Goal: Task Accomplishment & Management: Manage account settings

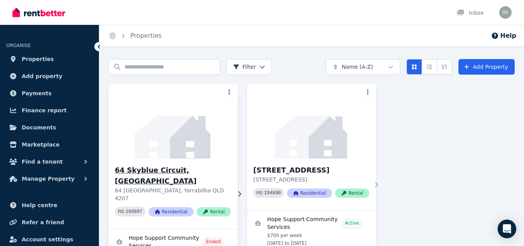
click at [148, 170] on h3 "64 Skyblue Circuit, [GEOGRAPHIC_DATA]" at bounding box center [173, 176] width 116 height 22
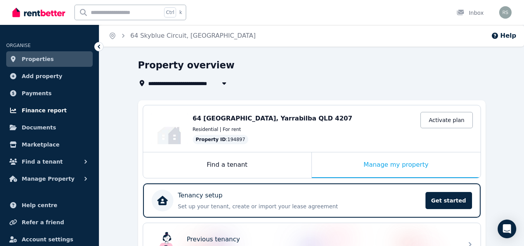
click at [37, 110] on span "Finance report" at bounding box center [44, 110] width 45 height 9
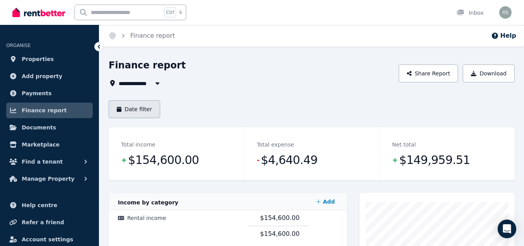
click at [143, 109] on button "Date filter" at bounding box center [135, 109] width 52 height 18
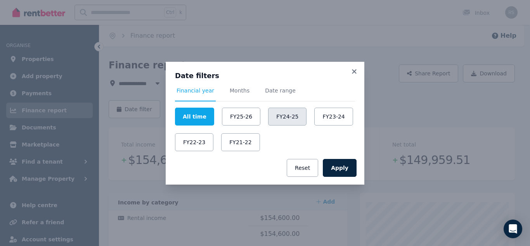
click at [278, 114] on button "FY24-25" at bounding box center [287, 116] width 38 height 18
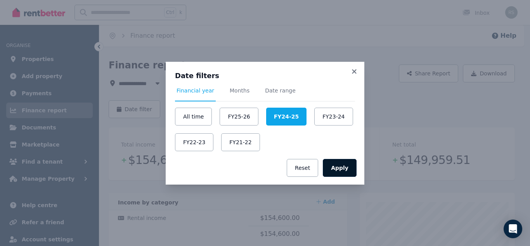
click at [340, 161] on button "Apply" at bounding box center [340, 168] width 34 height 18
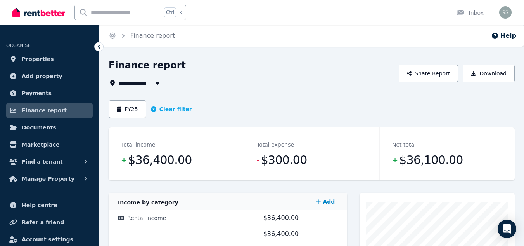
click at [136, 83] on span "All Properties" at bounding box center [144, 82] width 50 height 9
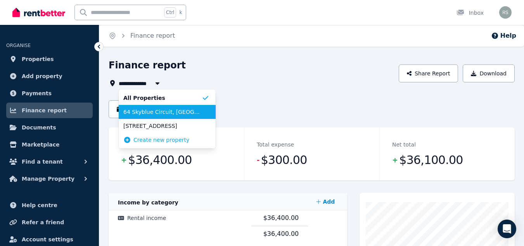
click at [149, 111] on span "64 Skyblue Circuit, Yarrabilba" at bounding box center [162, 112] width 78 height 8
type input "**********"
